Goal: Task Accomplishment & Management: Manage account settings

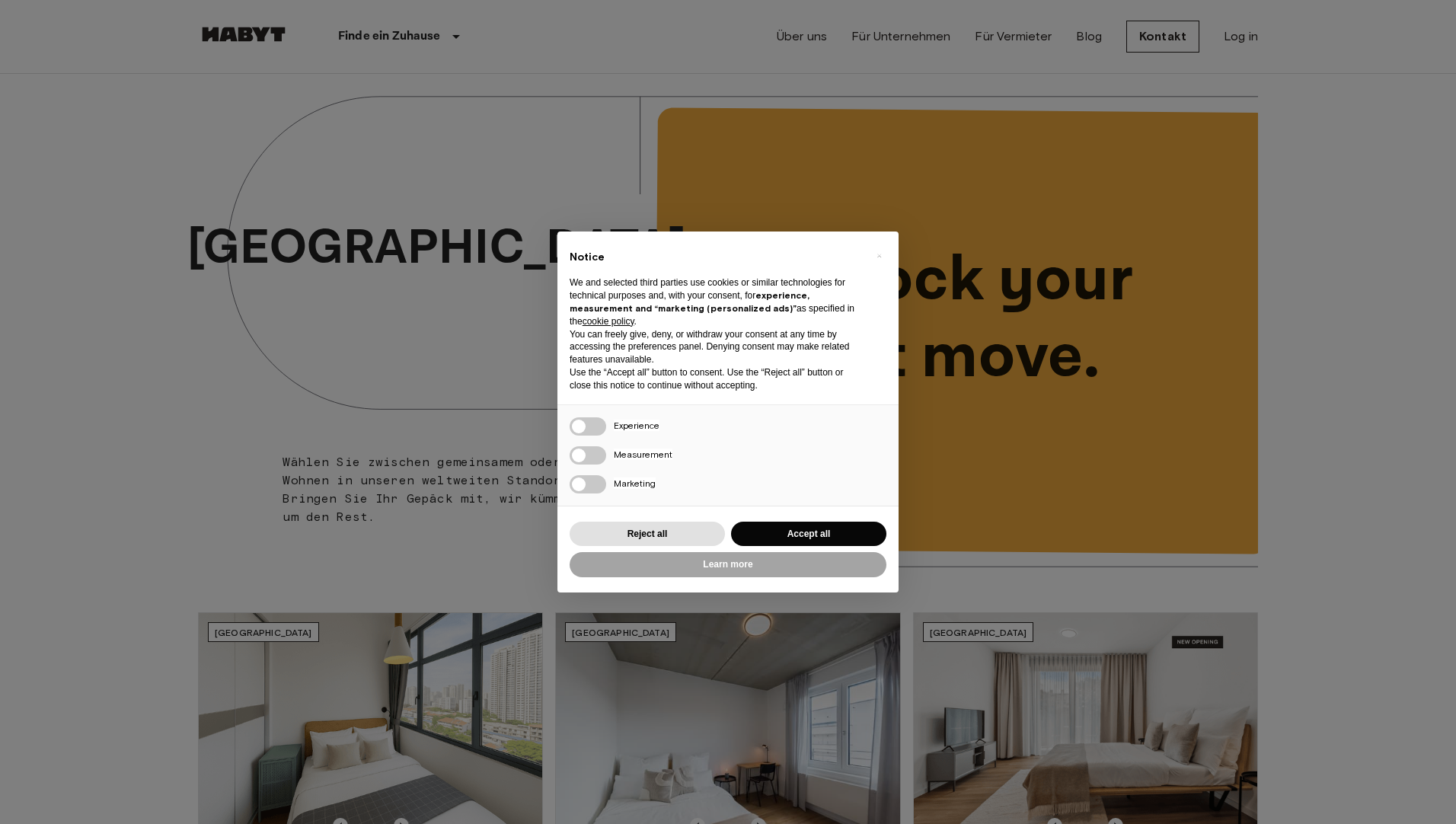
click at [789, 547] on div "Reject all Accept all" at bounding box center [728, 535] width 317 height 32
click at [793, 534] on button "Accept all" at bounding box center [808, 534] width 155 height 25
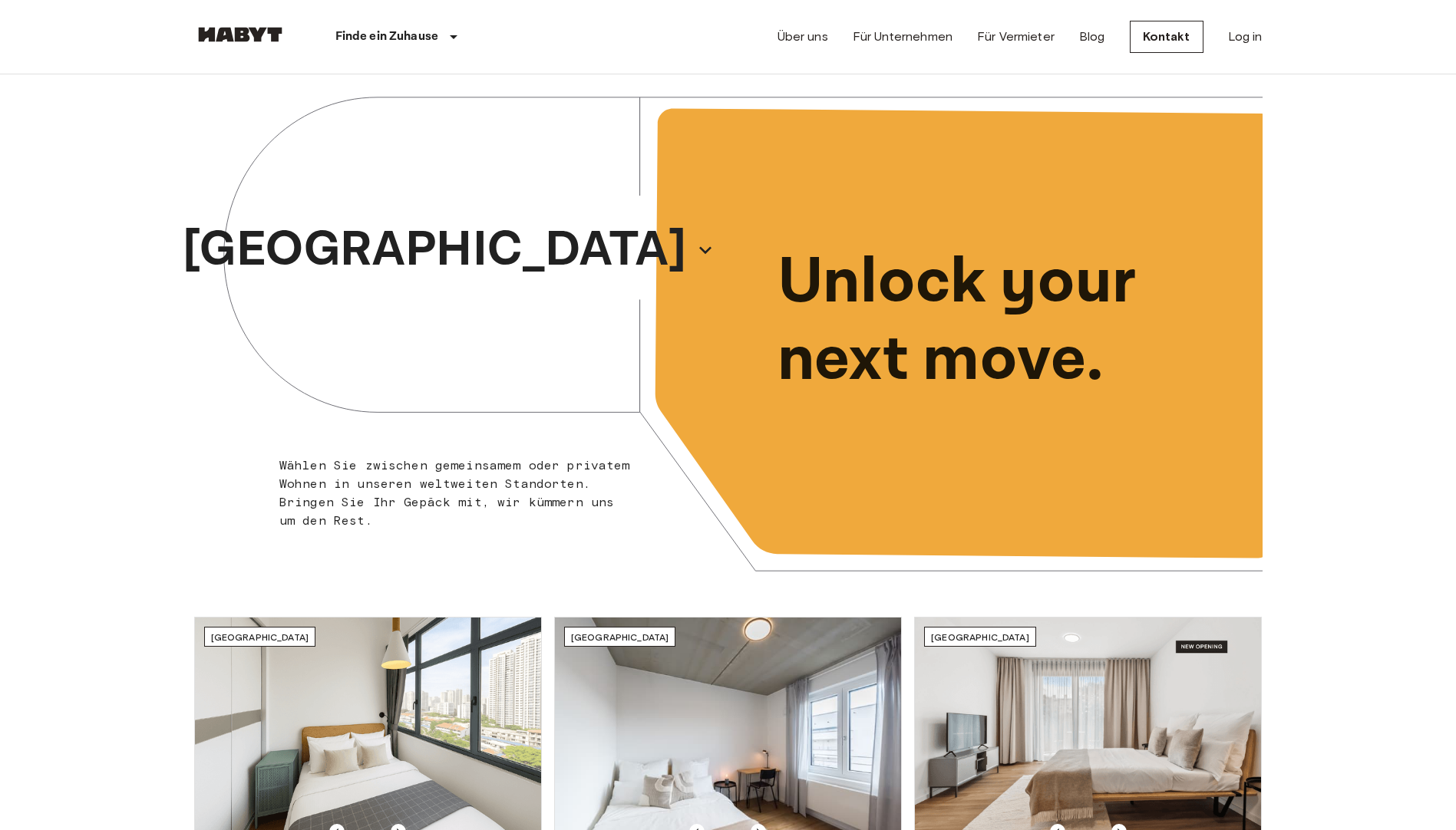
click at [1226, 33] on div "Über uns Für Unternehmen Für Vermieter Blog Kontakt Log in" at bounding box center [1019, 37] width 485 height 74
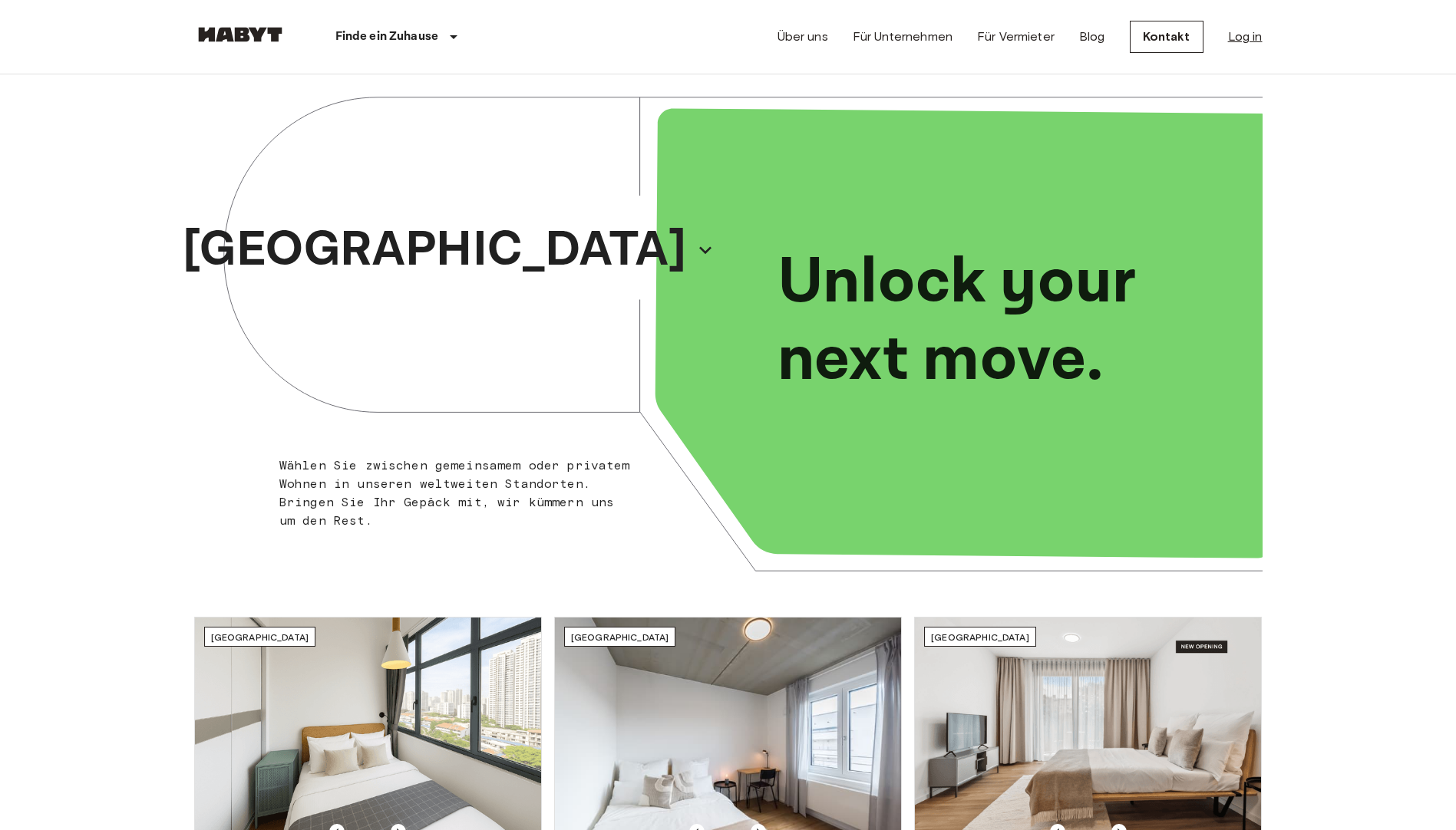
click at [1245, 29] on link "Log in" at bounding box center [1245, 37] width 35 height 19
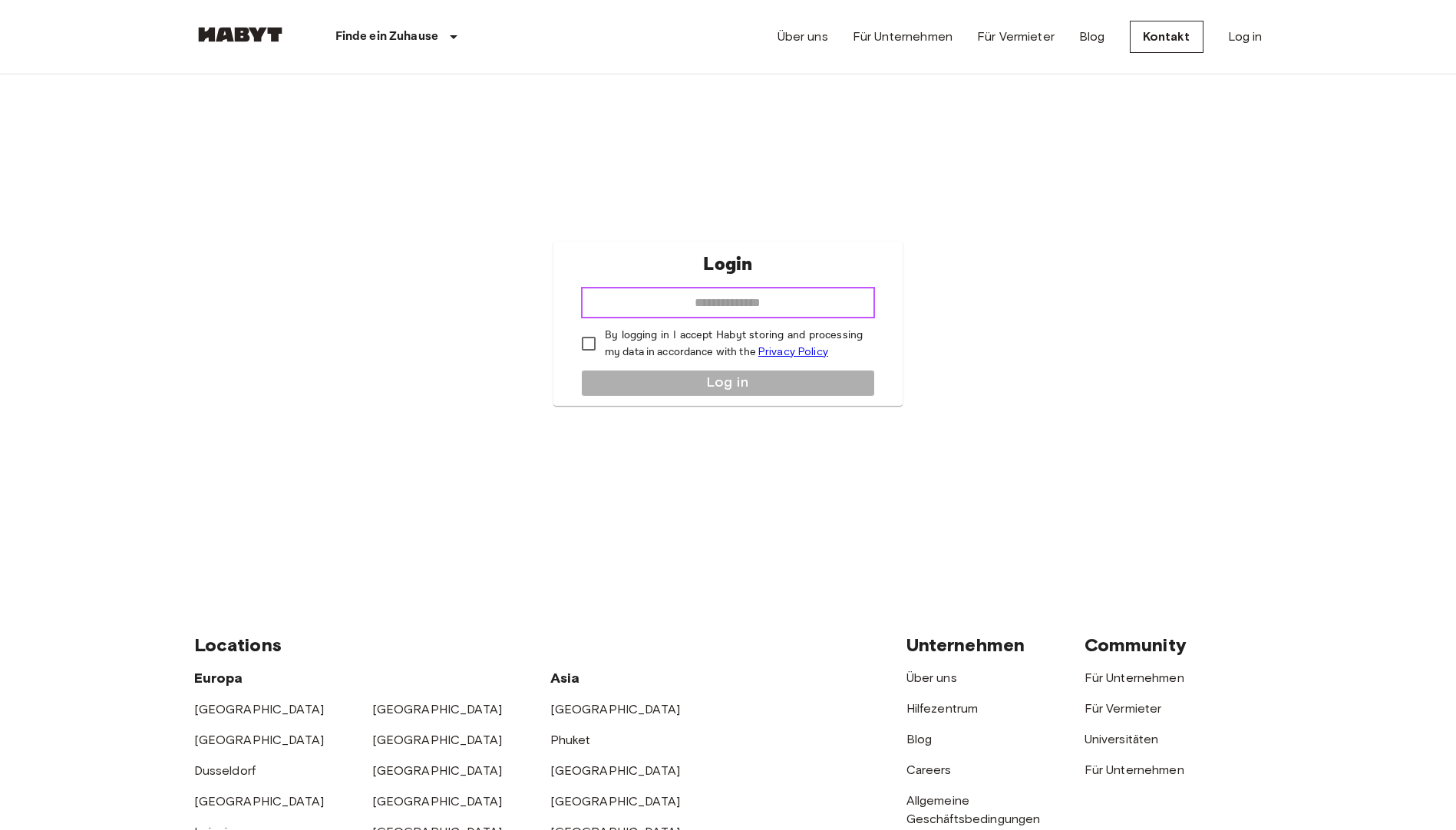
click at [779, 301] on input "email" at bounding box center [728, 303] width 294 height 31
type input "**********"
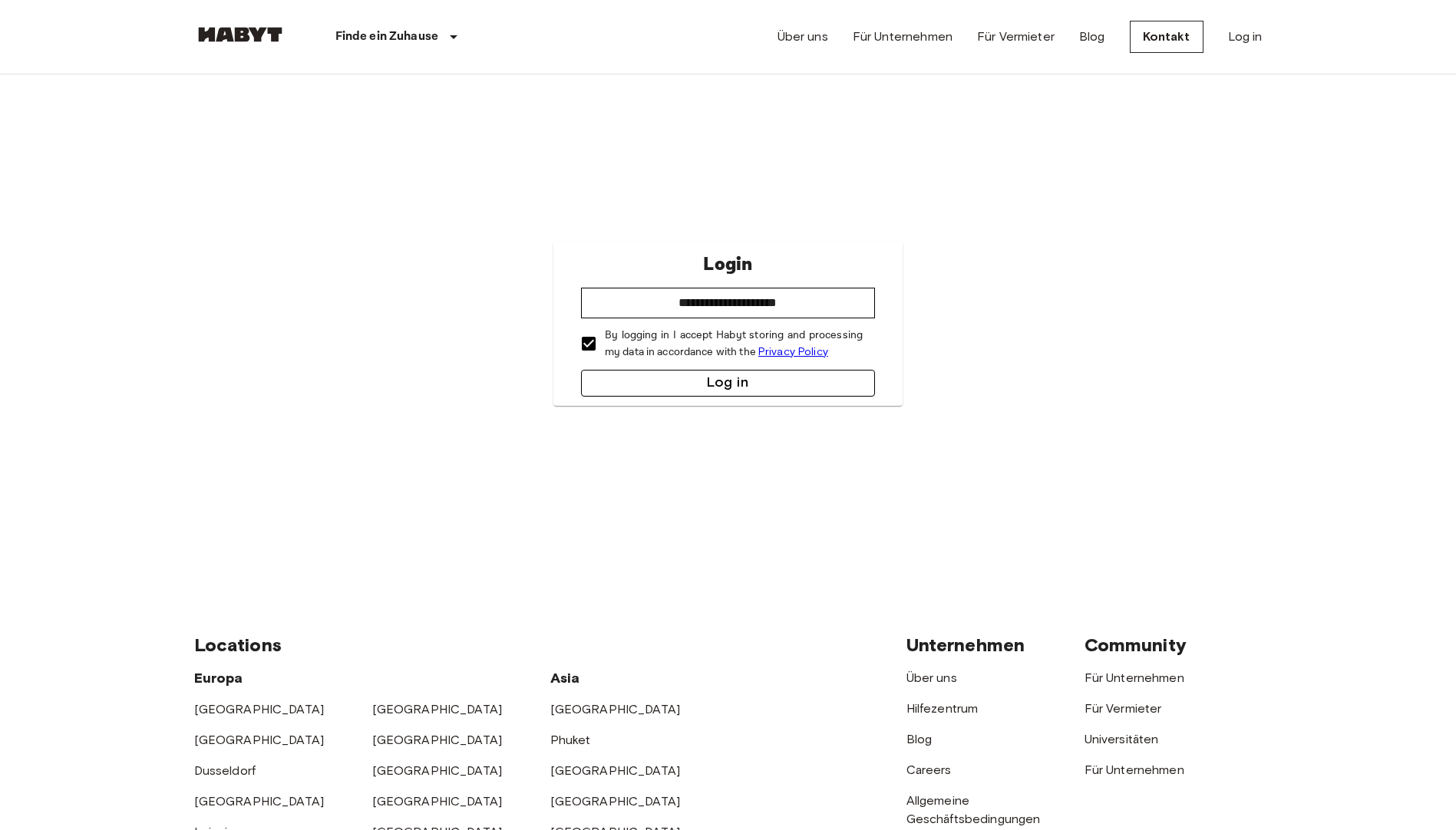
click at [637, 379] on button "Log in" at bounding box center [728, 383] width 294 height 27
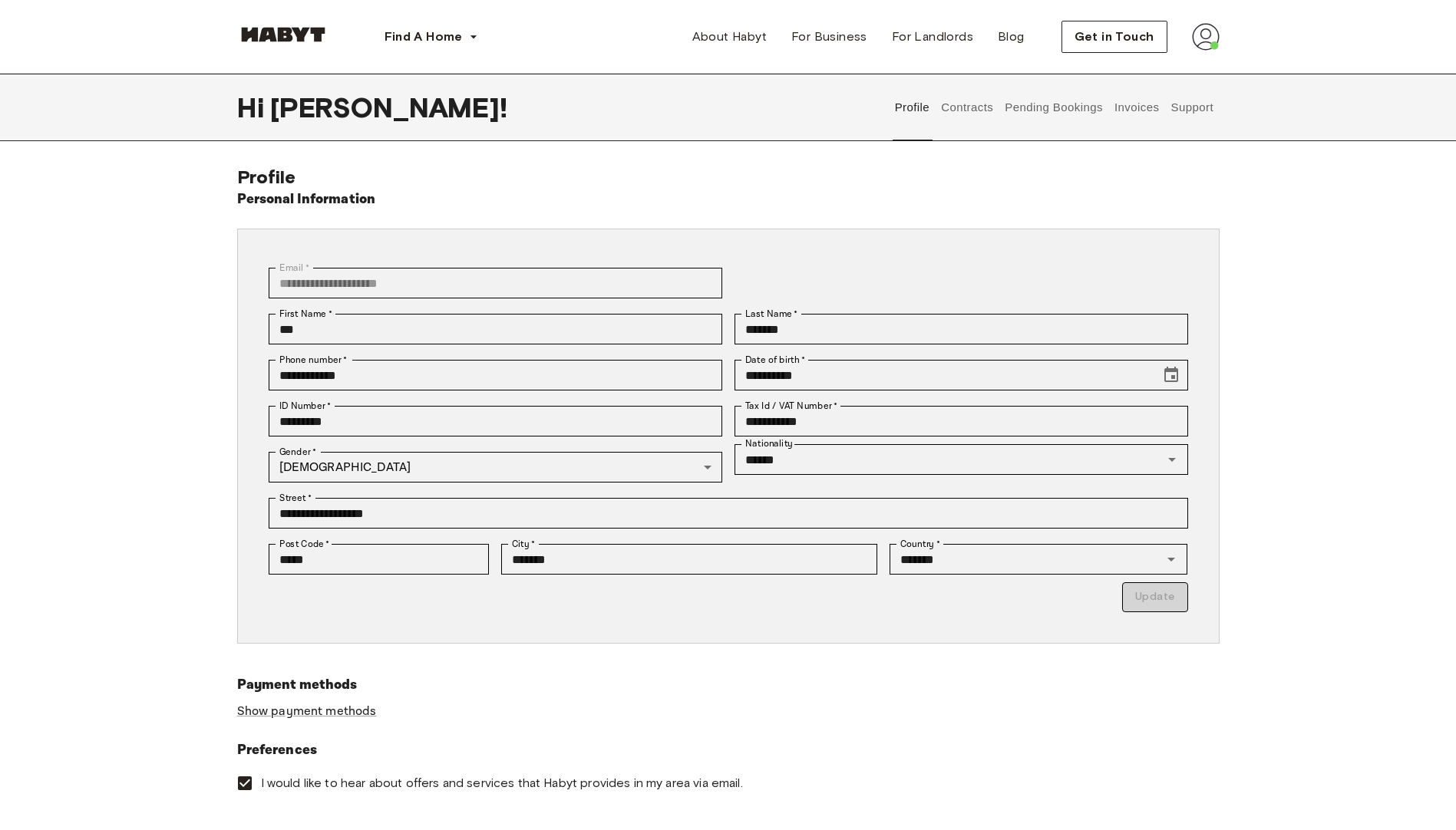
click at [979, 111] on button "Contracts" at bounding box center [967, 107] width 56 height 68
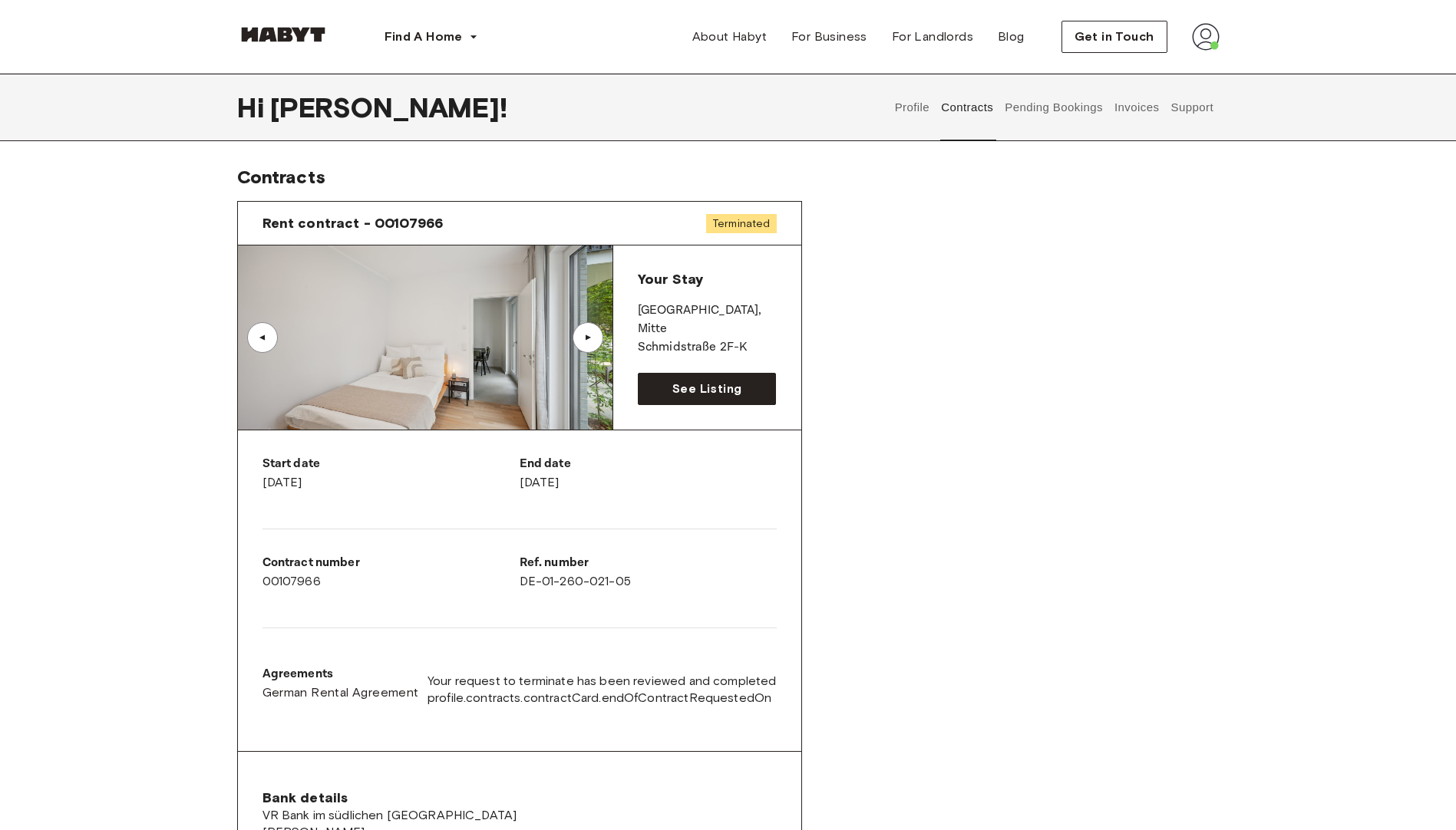
click at [1127, 109] on button "Invoices" at bounding box center [1136, 107] width 49 height 68
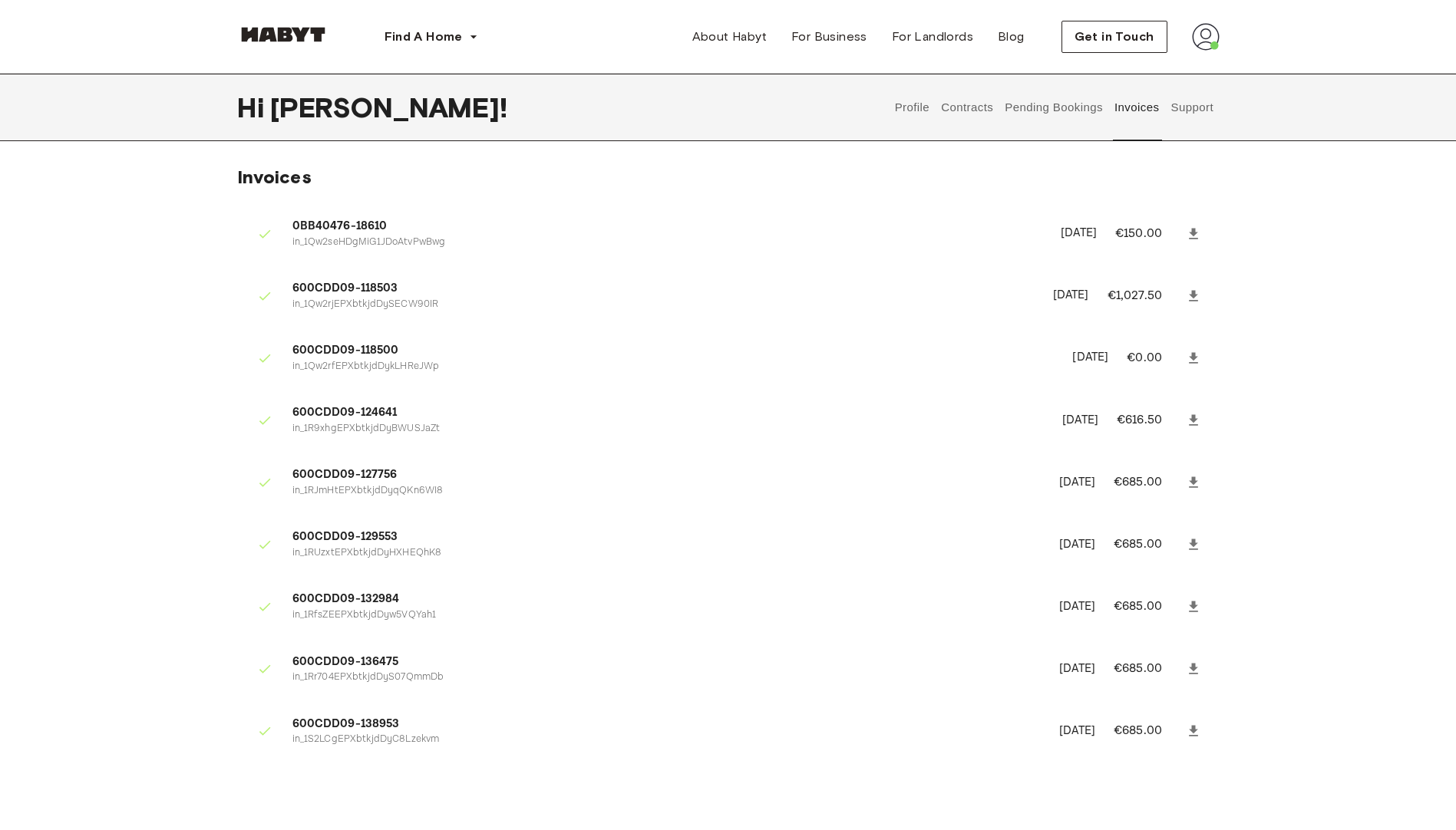
click at [1064, 107] on button "Pending Bookings" at bounding box center [1054, 107] width 103 height 68
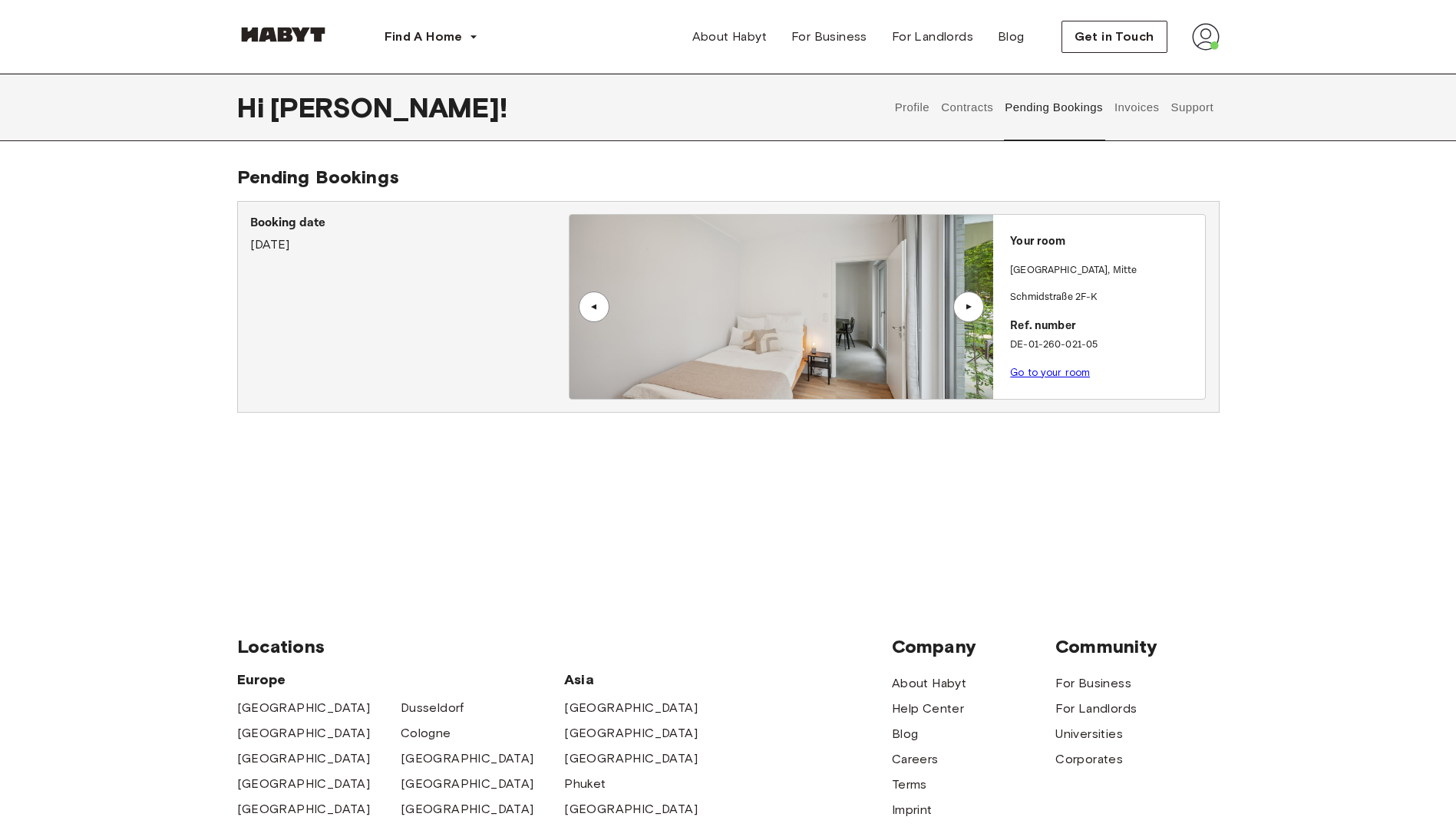
click at [973, 108] on button "Contracts" at bounding box center [967, 107] width 56 height 68
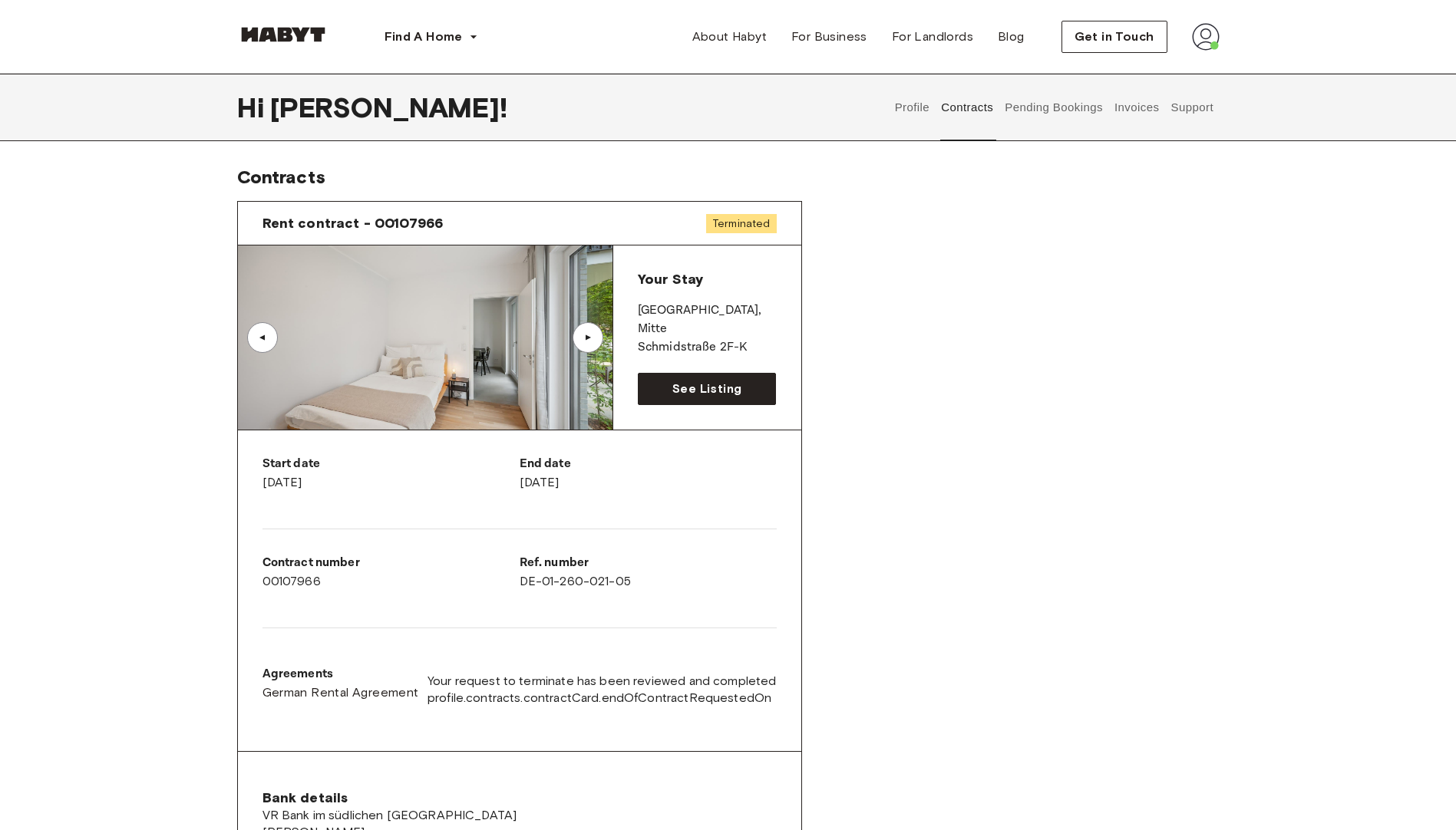
click at [905, 106] on button "Profile" at bounding box center [912, 107] width 39 height 68
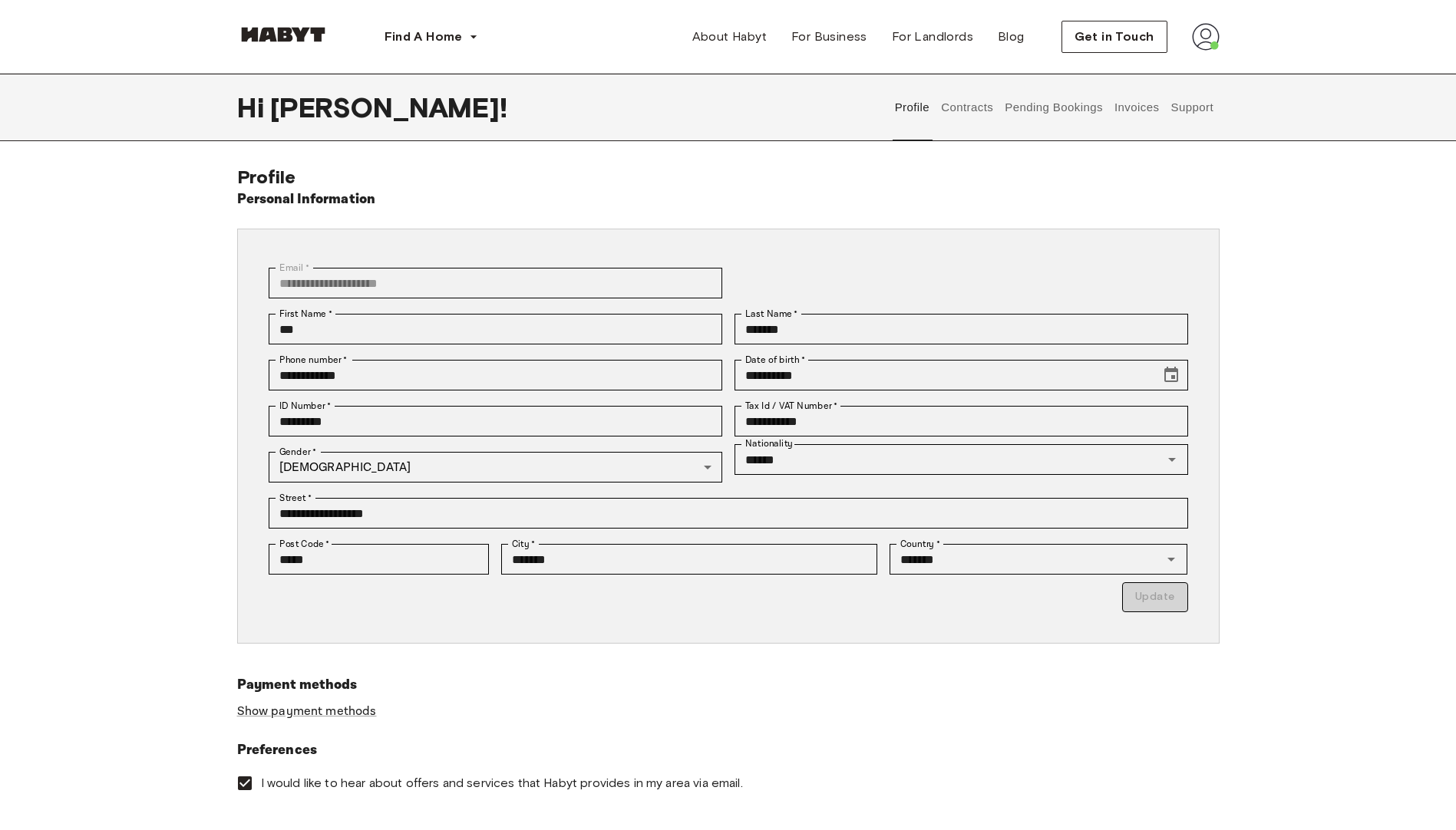
click at [1254, 416] on div "**********" at bounding box center [728, 483] width 1105 height 634
click at [976, 110] on button "Contracts" at bounding box center [967, 107] width 56 height 68
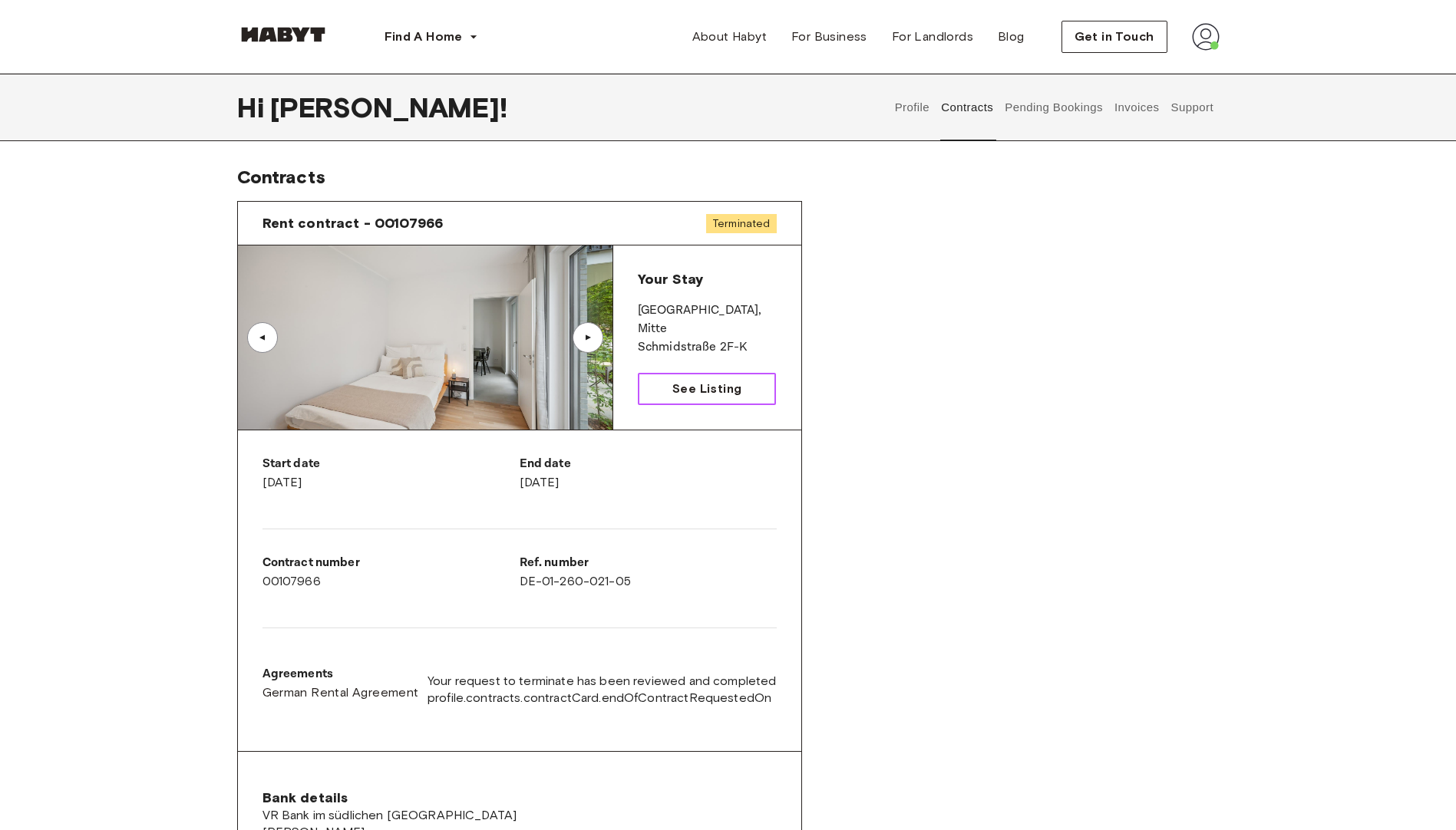
click at [748, 402] on link "See Listing" at bounding box center [708, 389] width 139 height 32
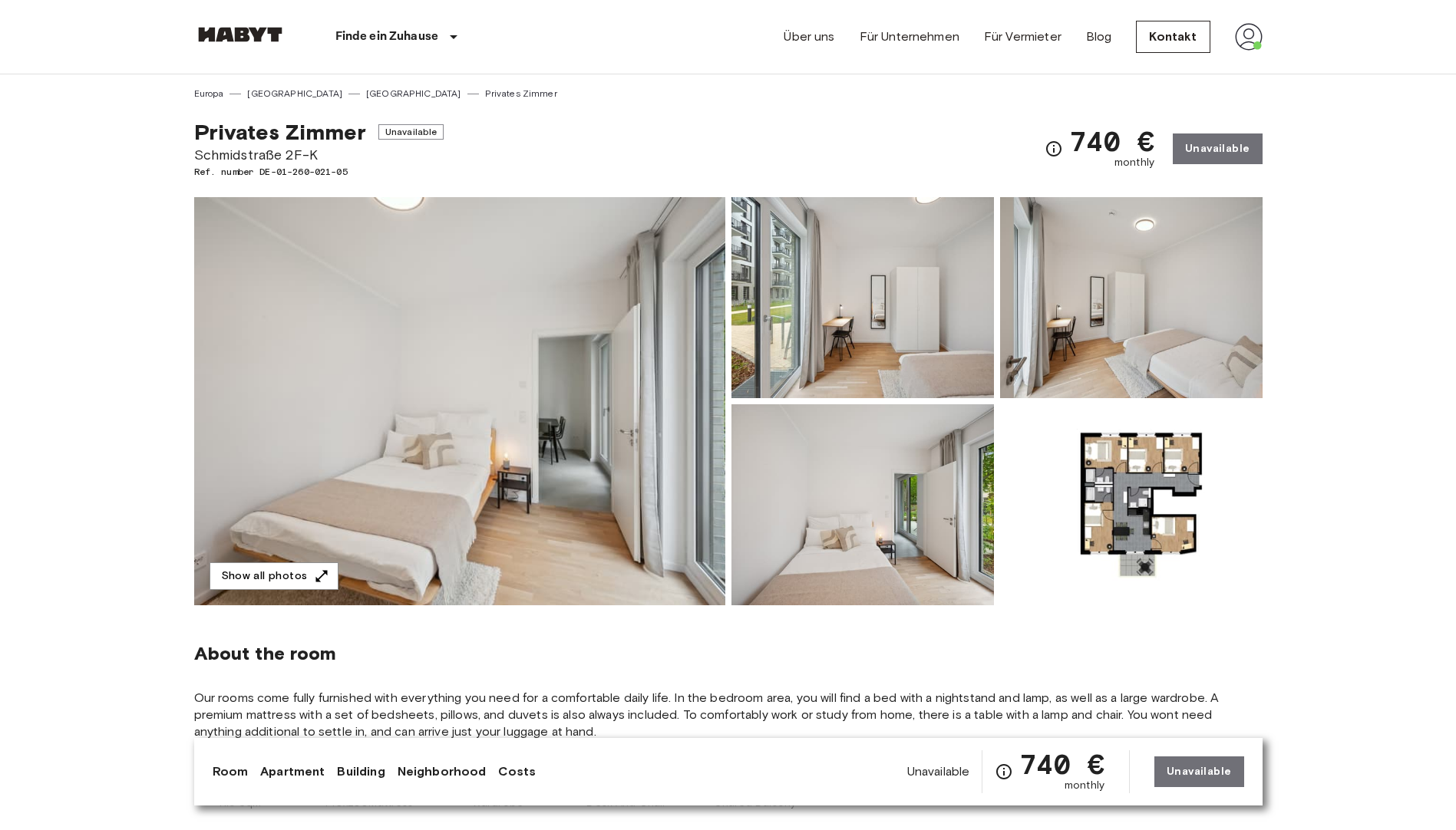
click at [1164, 375] on img at bounding box center [1132, 298] width 263 height 201
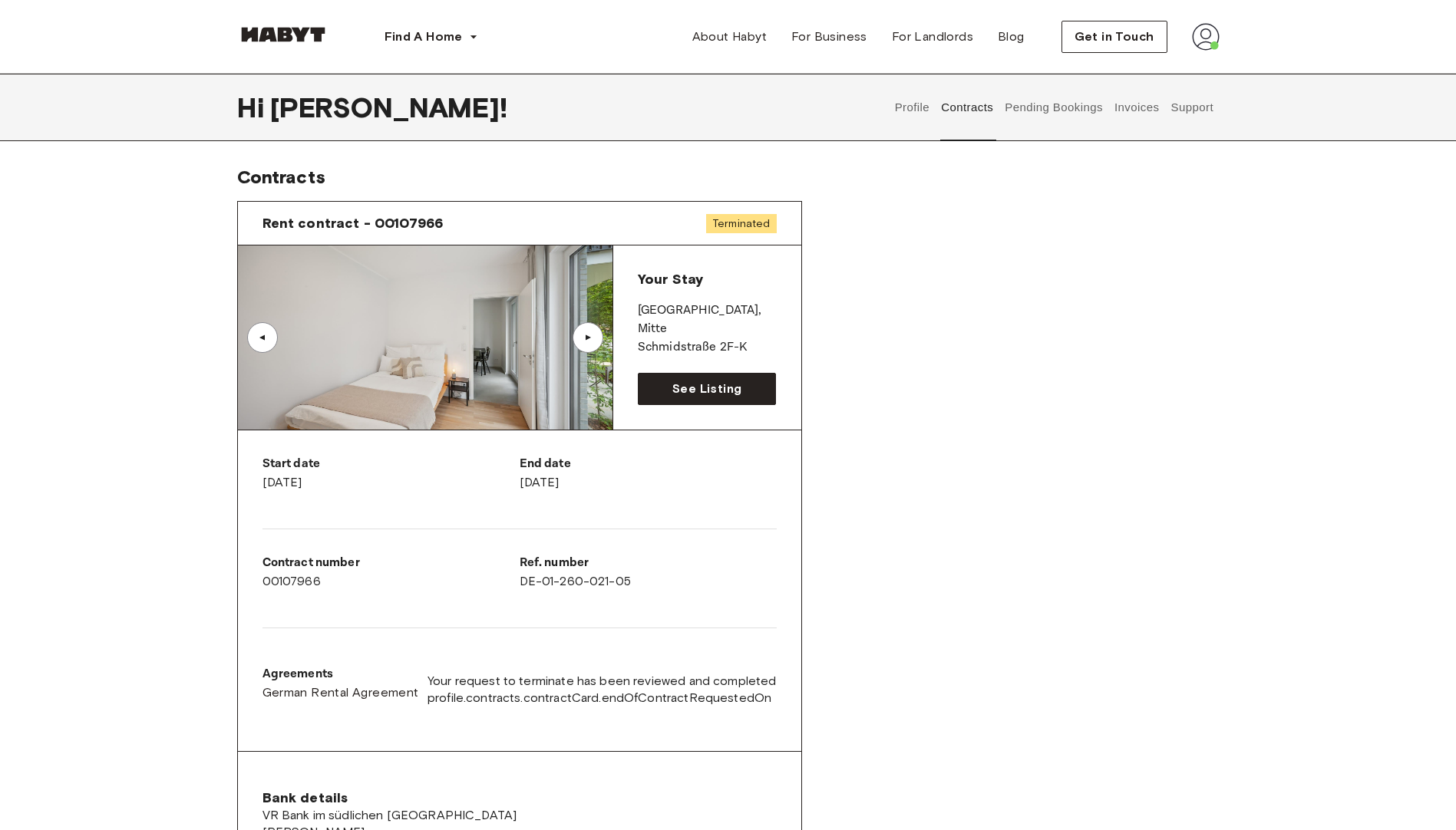
click at [880, 414] on div "Rent contract - 00107966 Terminated ▲ ▲ Your Stay BERLIN , Mitte Schmidstraße 2…" at bounding box center [728, 614] width 982 height 851
click at [738, 29] on span "About Habyt" at bounding box center [728, 37] width 75 height 19
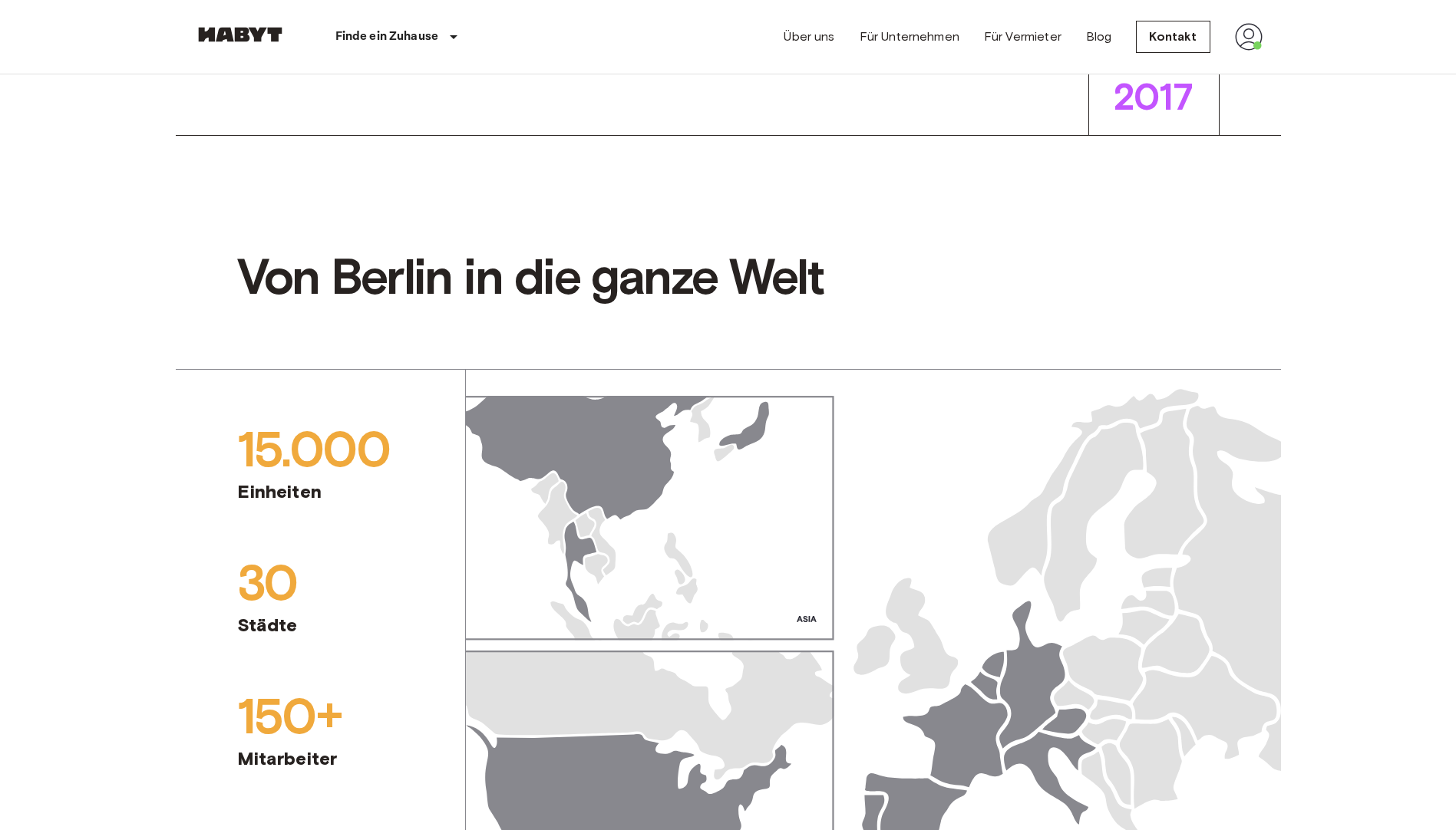
scroll to position [767, 0]
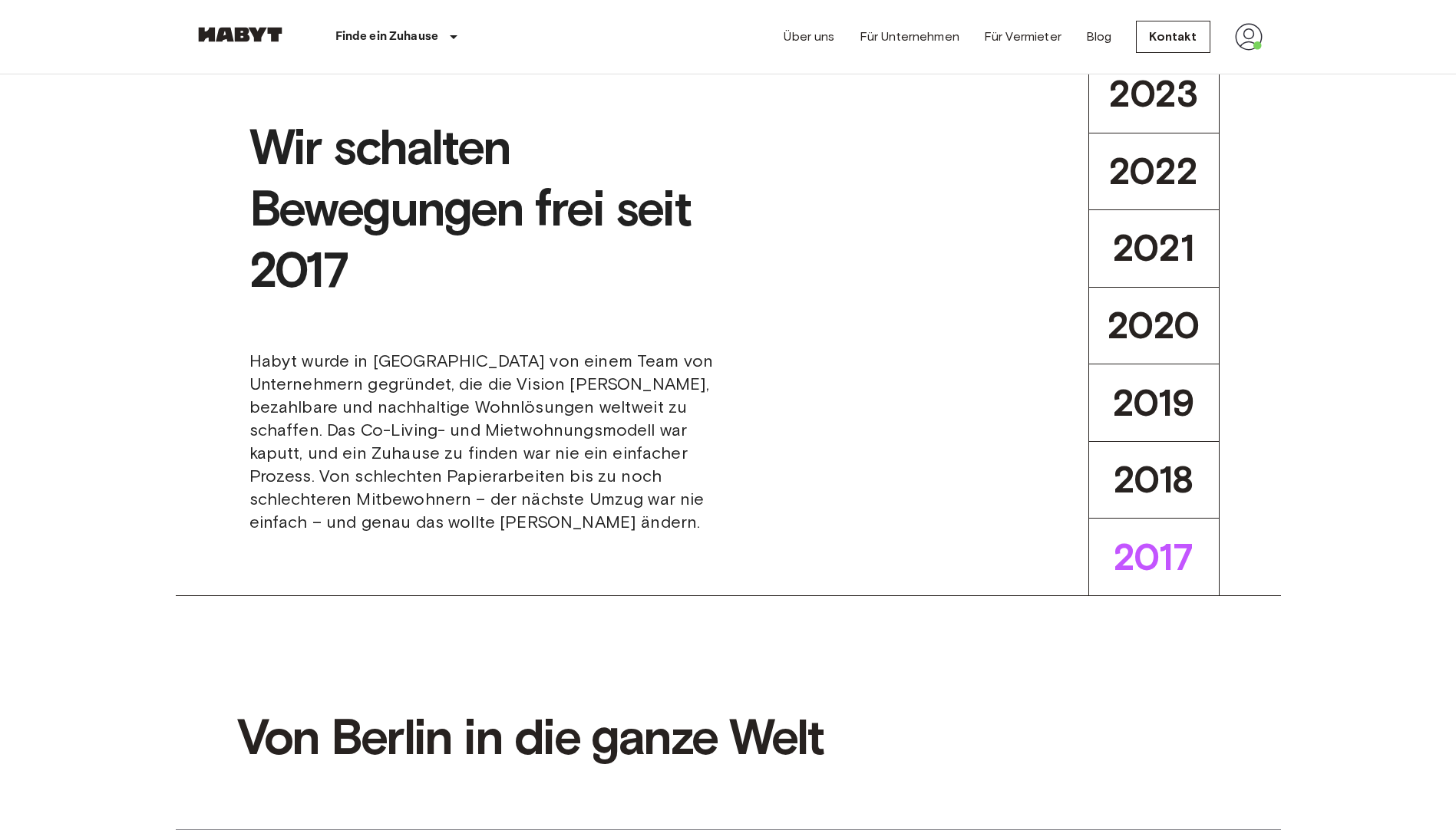
click at [1249, 44] on img at bounding box center [1249, 37] width 28 height 28
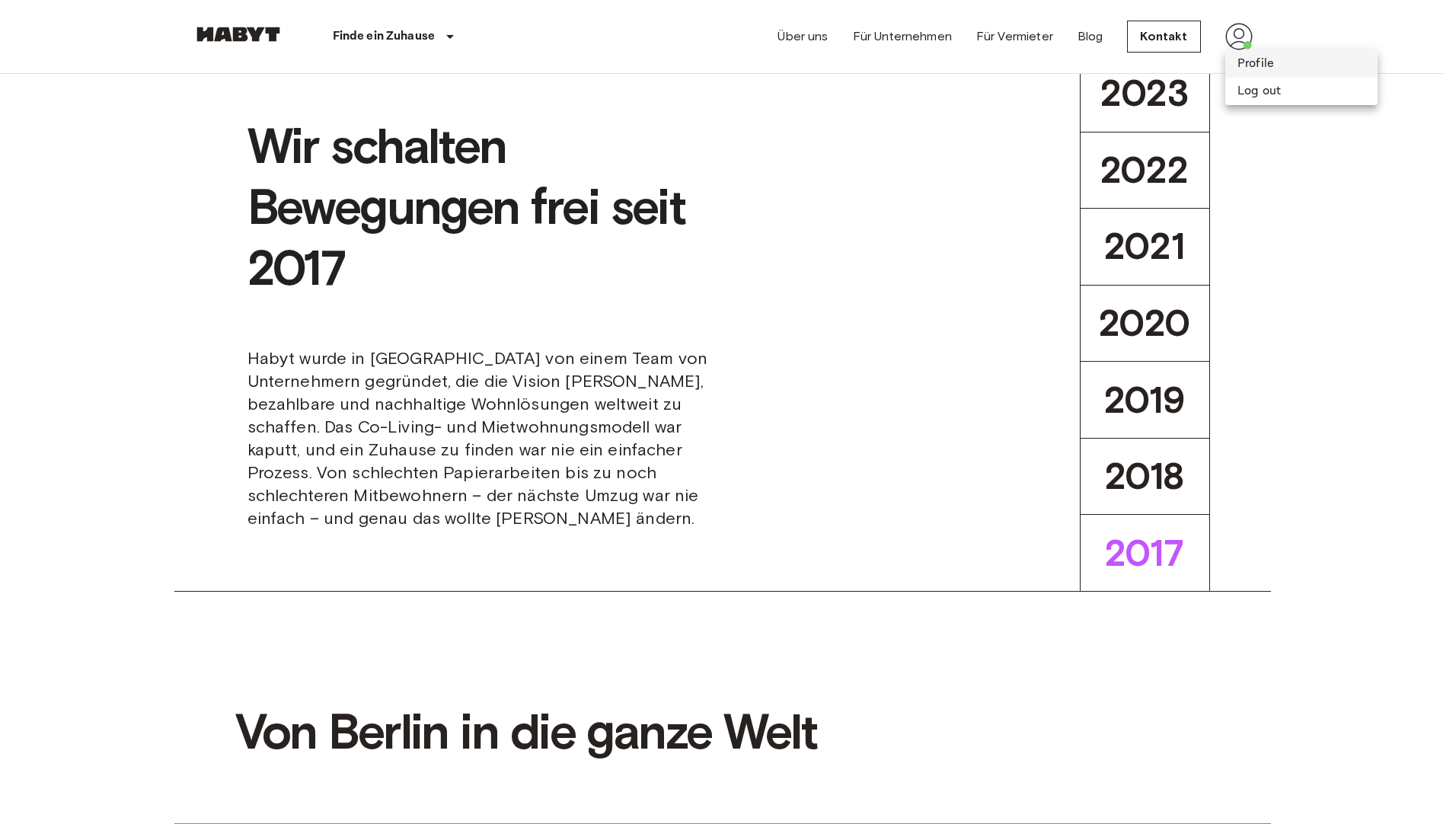
click at [1259, 63] on li "Profile" at bounding box center [1302, 64] width 152 height 28
